Goal: Task Accomplishment & Management: Manage account settings

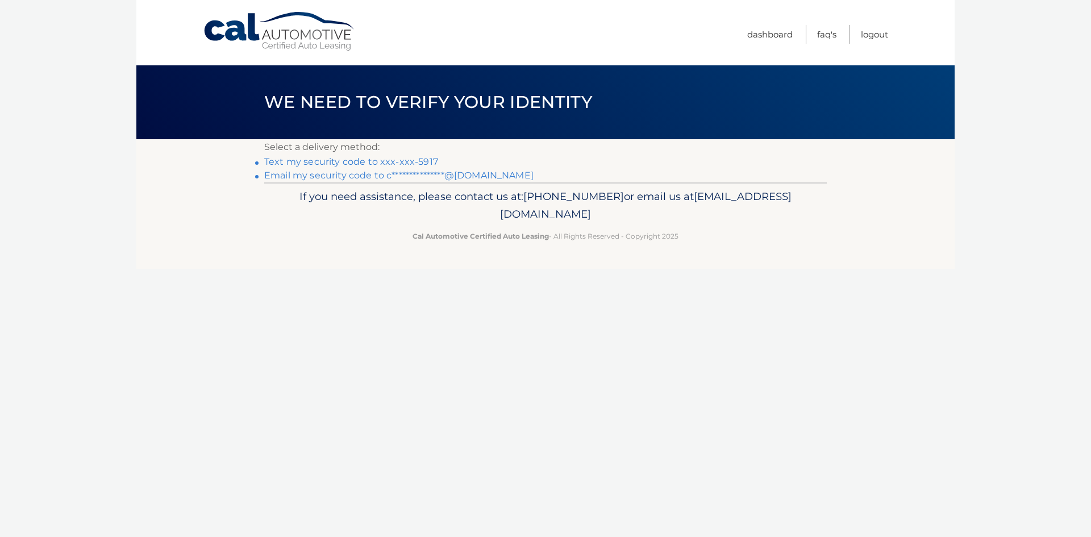
click at [316, 164] on link "Text my security code to xxx-xxx-5917" at bounding box center [351, 161] width 174 height 11
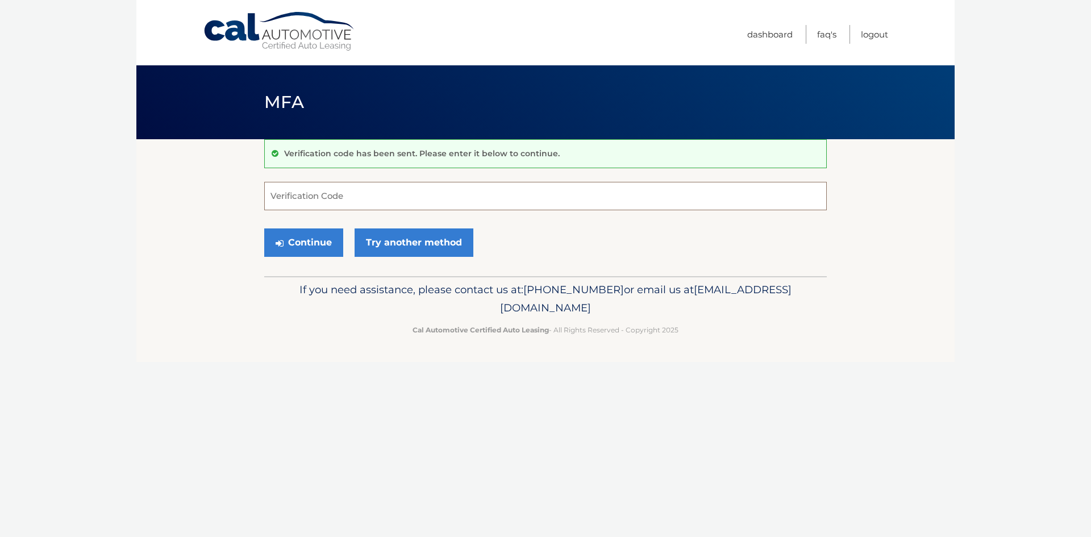
click at [312, 195] on input "Verification Code" at bounding box center [545, 196] width 563 height 28
type input "436287"
click at [312, 245] on button "Continue" at bounding box center [303, 242] width 79 height 28
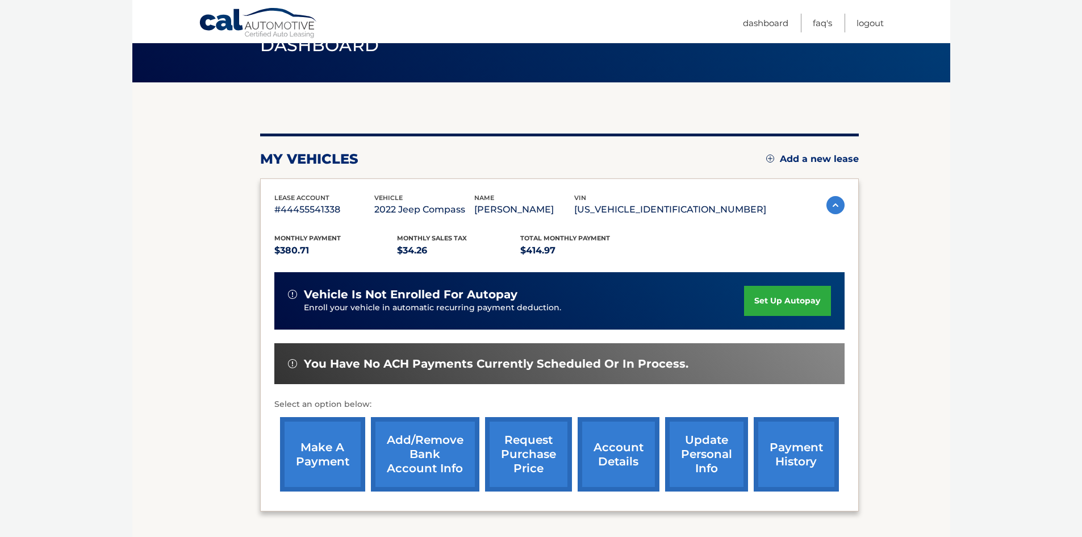
scroll to position [114, 0]
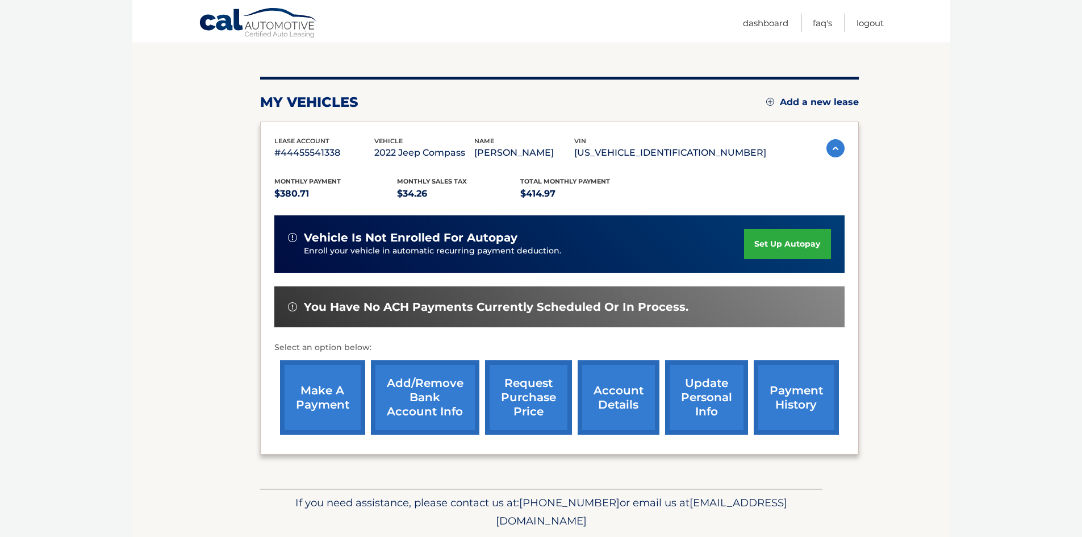
click at [797, 401] on link "payment history" at bounding box center [796, 397] width 85 height 74
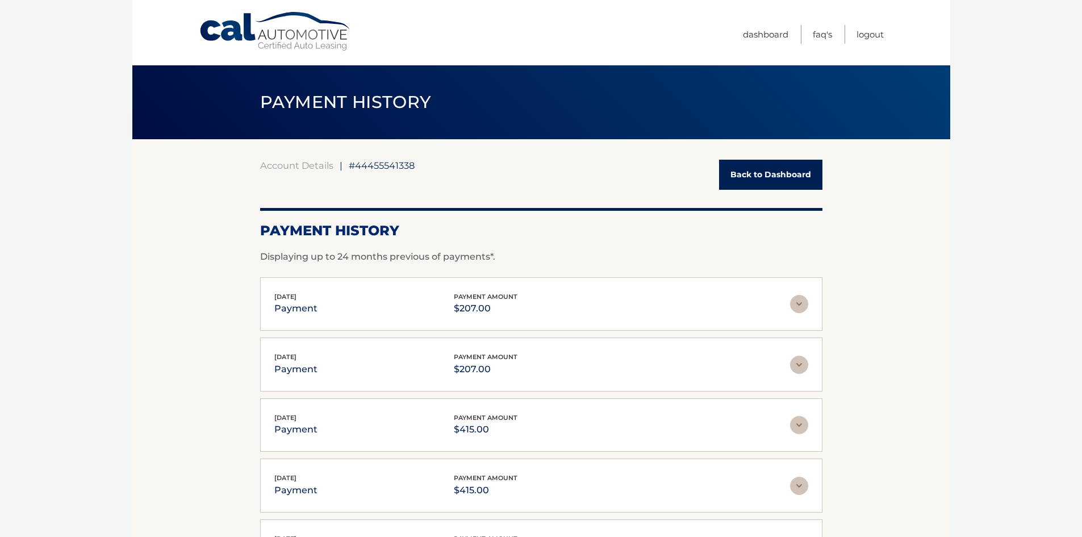
click at [762, 174] on link "Back to Dashboard" at bounding box center [770, 175] width 103 height 30
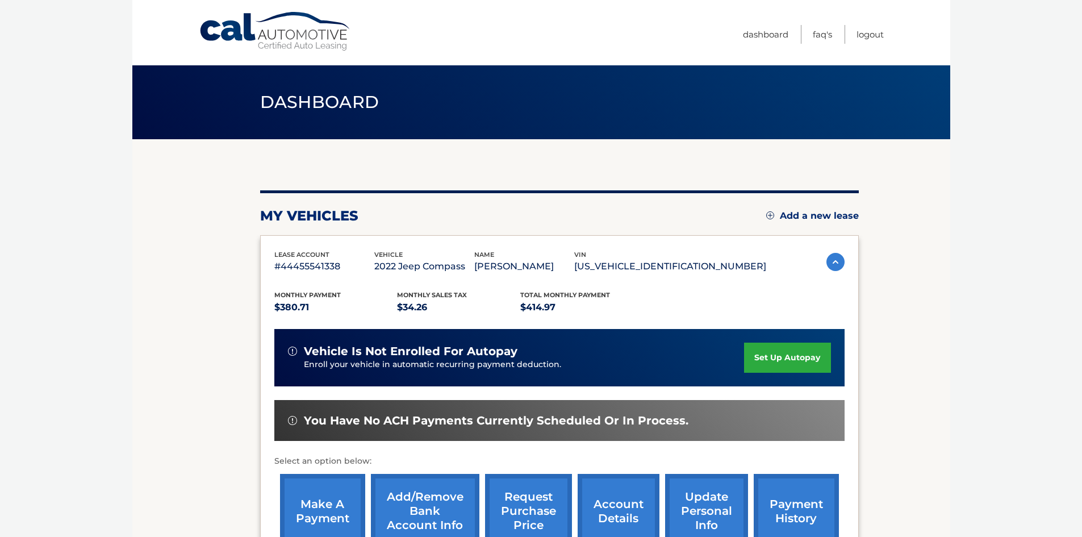
click at [326, 503] on link "make a payment" at bounding box center [322, 511] width 85 height 74
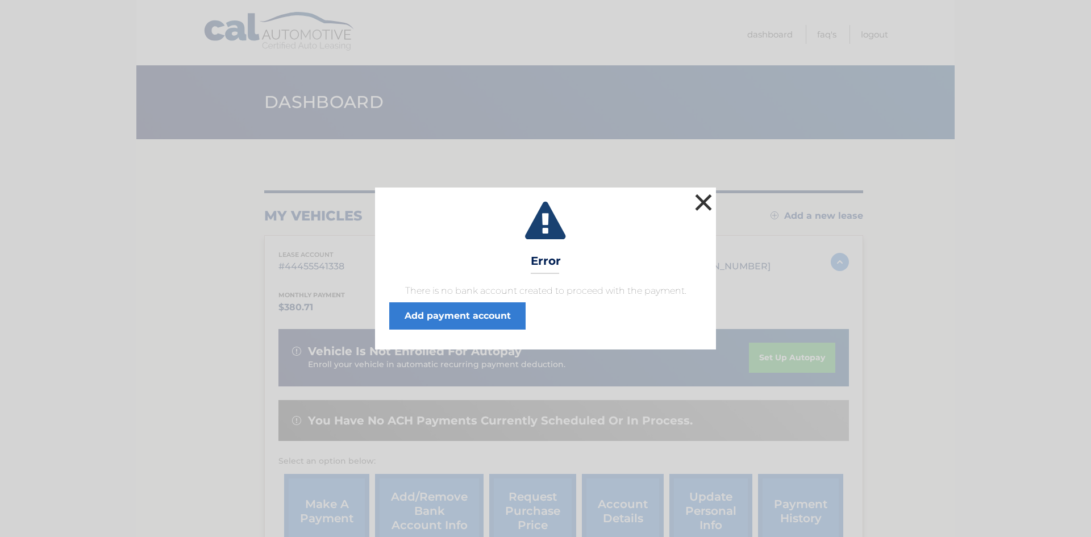
click at [697, 199] on button "×" at bounding box center [703, 202] width 23 height 23
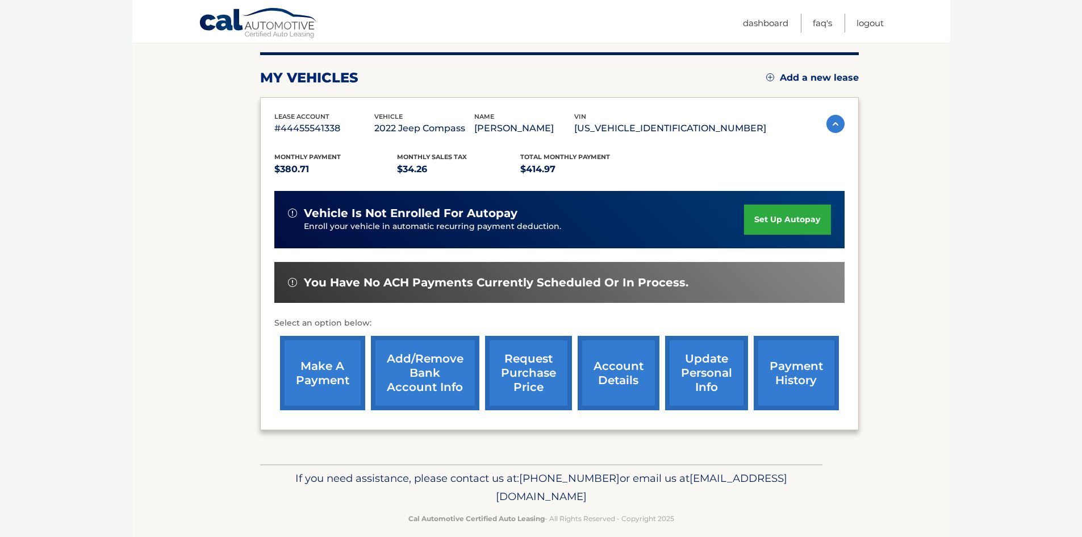
scroll to position [152, 0]
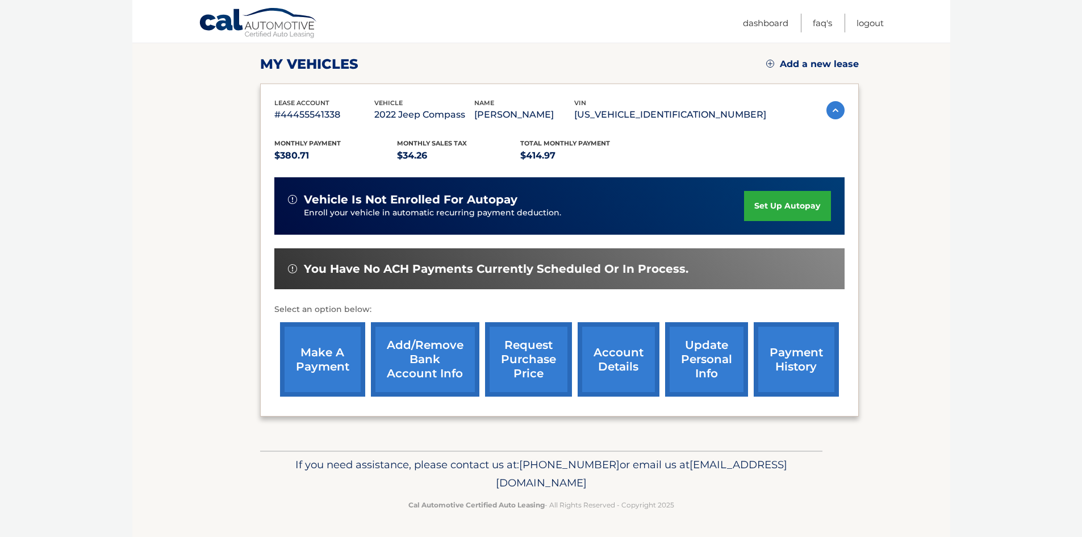
click at [604, 355] on link "account details" at bounding box center [619, 359] width 82 height 74
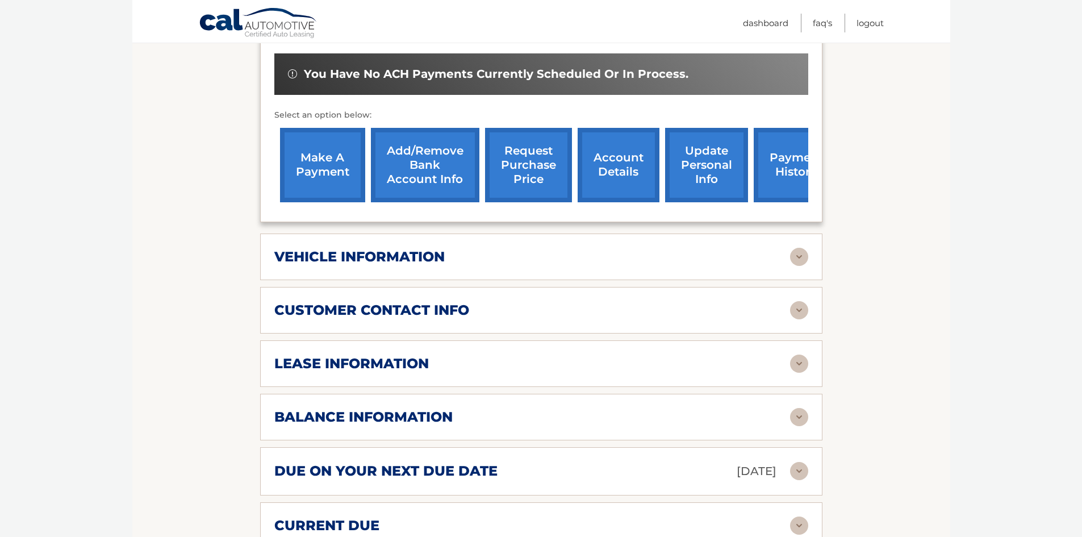
scroll to position [398, 0]
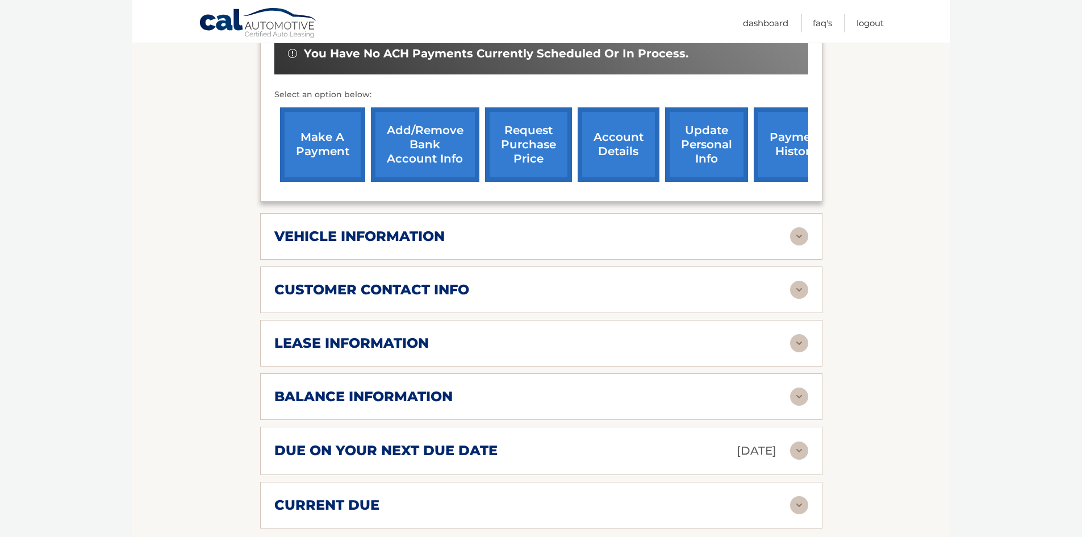
click at [809, 382] on div "balance information Payments Received 31 Payments Remaining 8 Next Payment will…" at bounding box center [541, 396] width 563 height 47
click at [799, 388] on img at bounding box center [799, 397] width 18 height 18
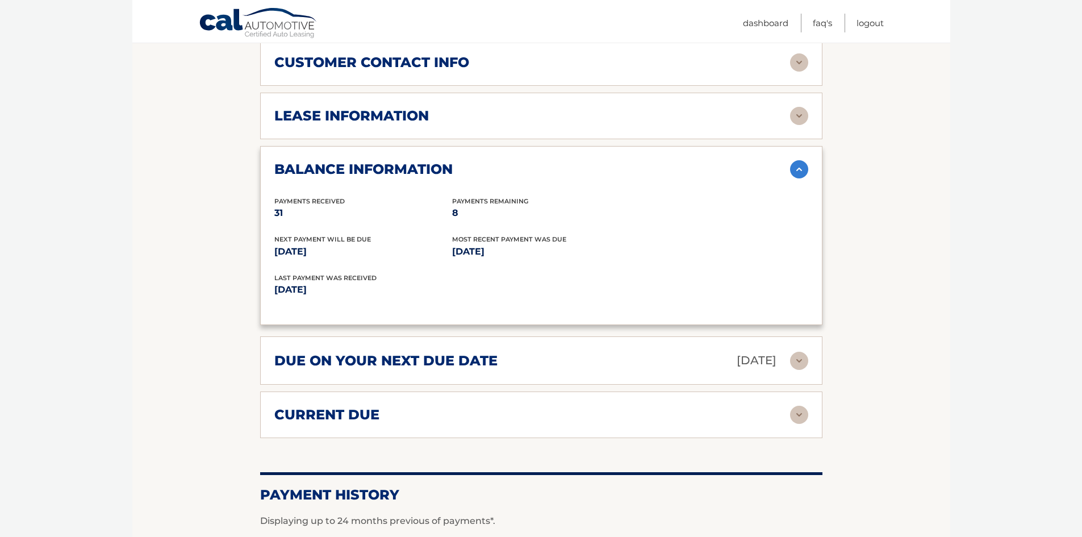
scroll to position [682, 0]
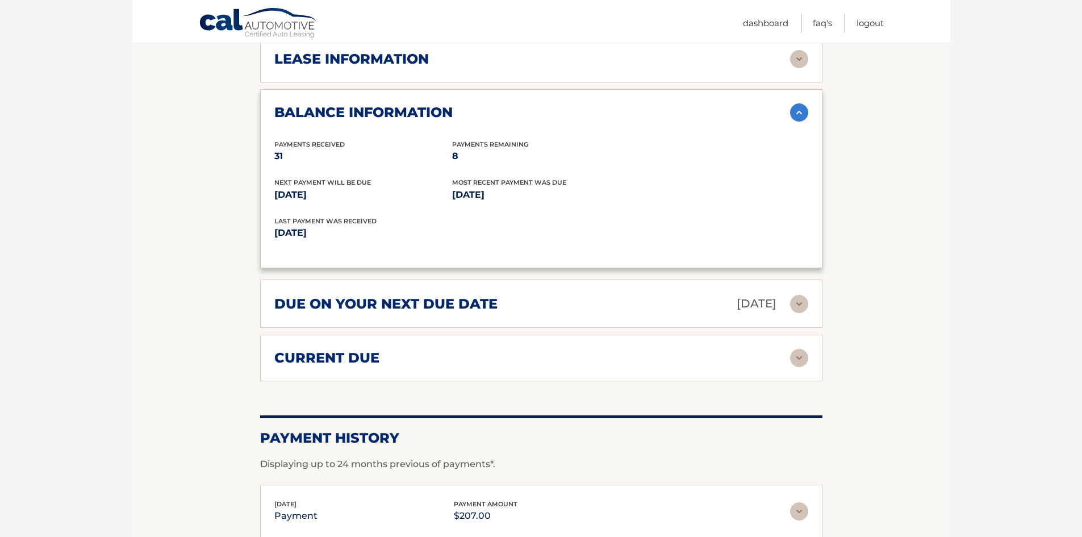
click at [805, 349] on img at bounding box center [799, 358] width 18 height 18
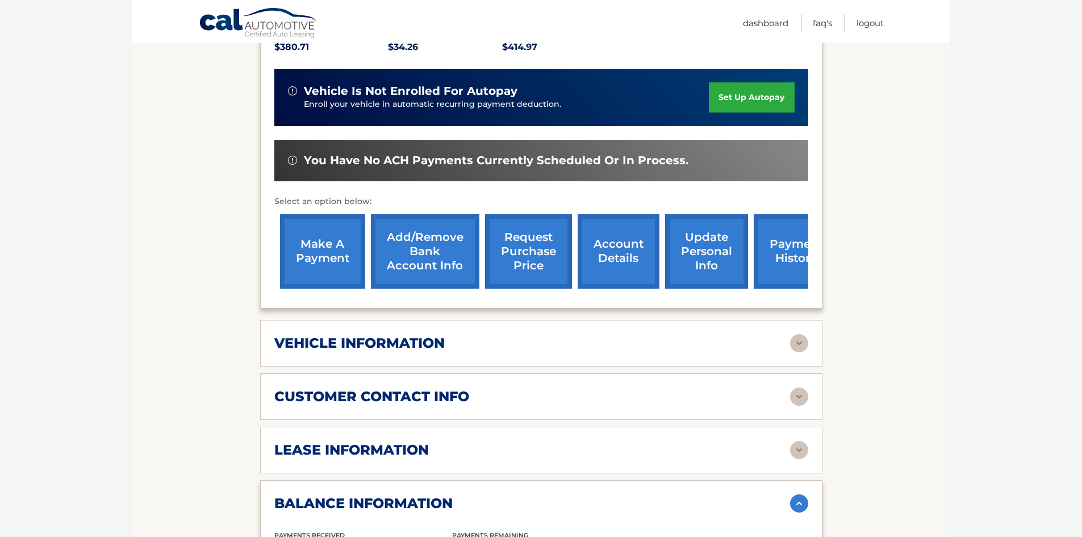
scroll to position [243, 0]
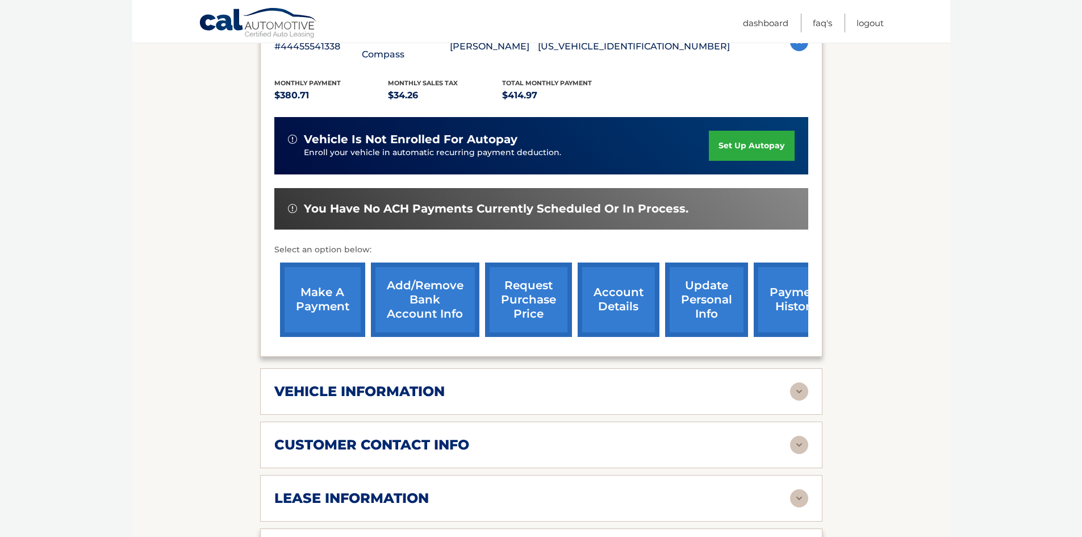
click at [528, 298] on link "request purchase price" at bounding box center [528, 300] width 87 height 74
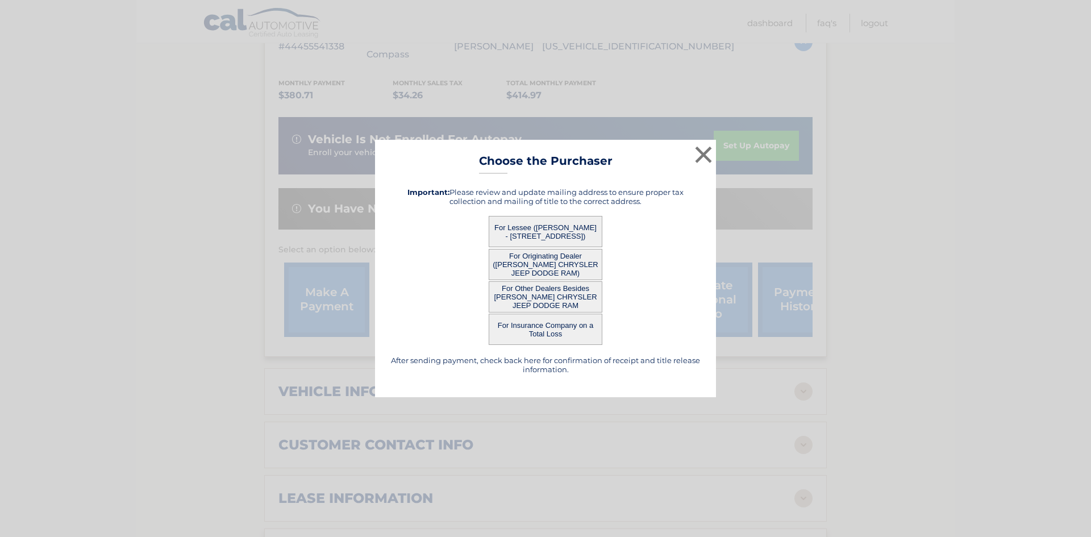
click at [519, 233] on button "For Lessee ([PERSON_NAME] - [STREET_ADDRESS])" at bounding box center [546, 231] width 114 height 31
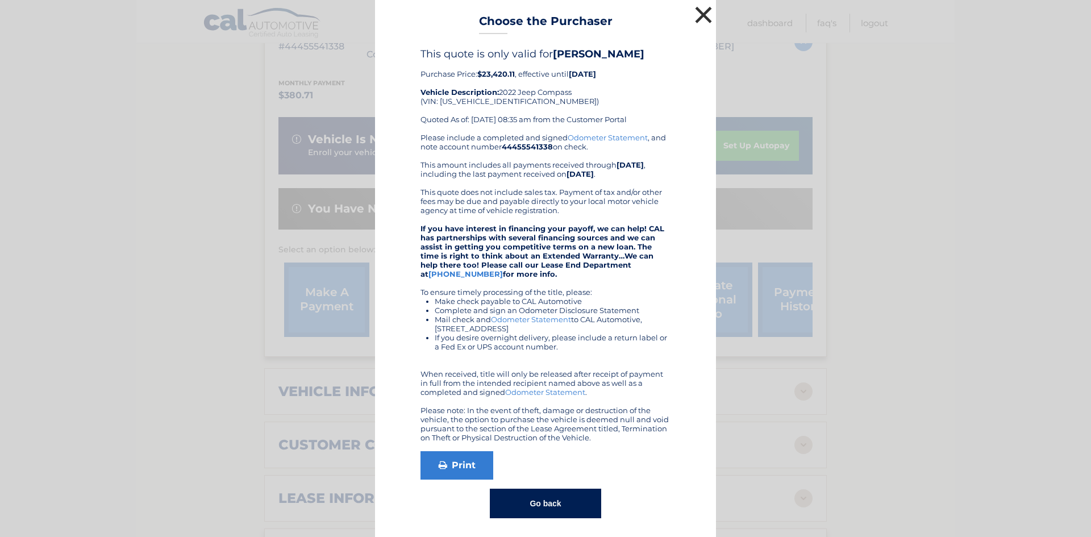
click at [698, 19] on button "×" at bounding box center [703, 14] width 23 height 23
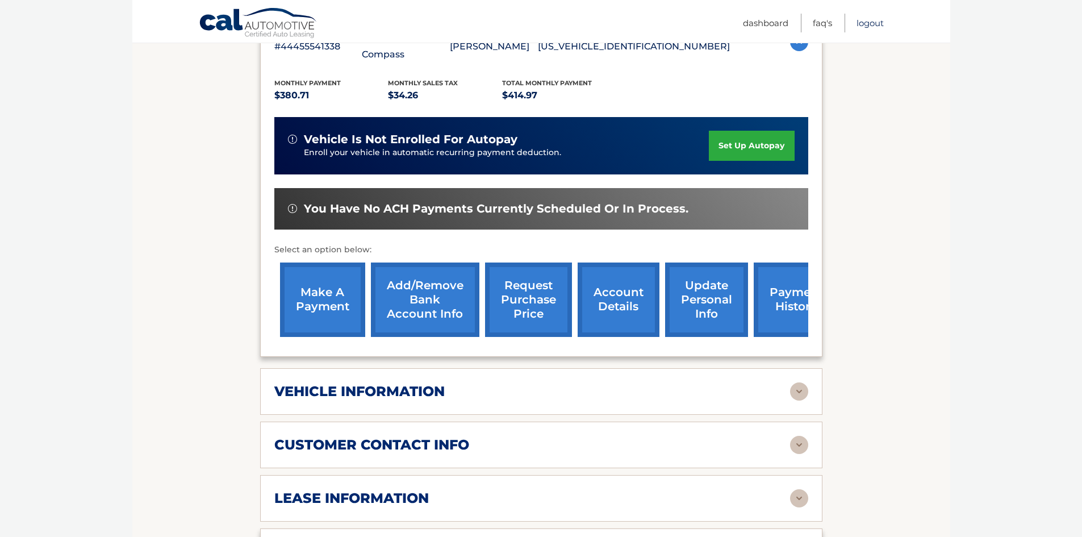
click at [873, 22] on link "Logout" at bounding box center [870, 23] width 27 height 19
